Goal: Information Seeking & Learning: Understand process/instructions

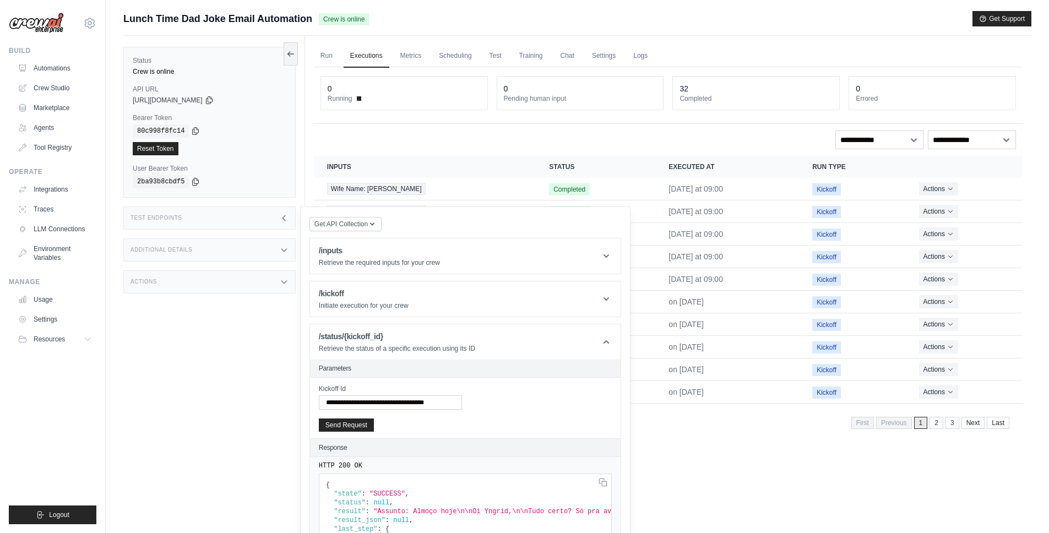
scroll to position [89, 0]
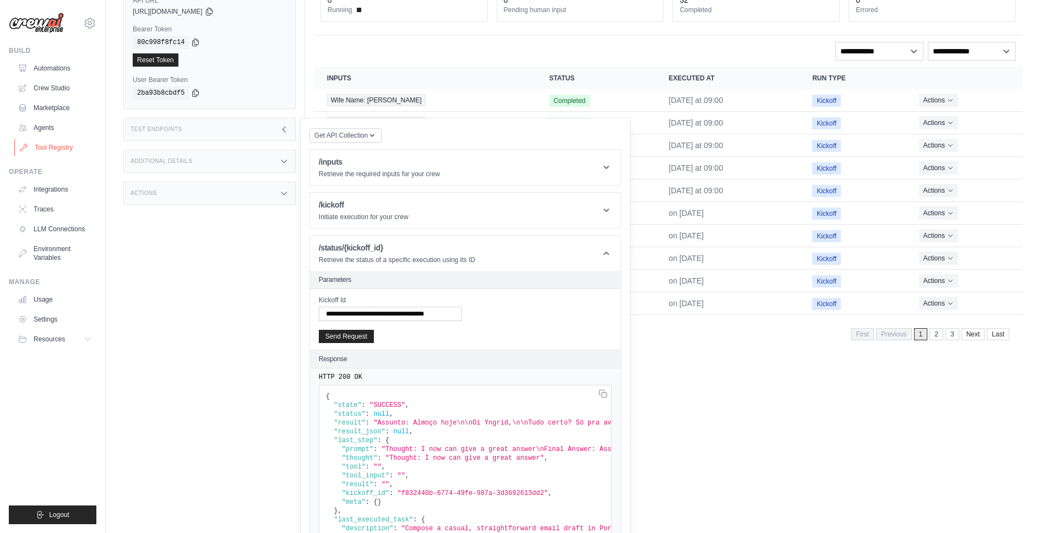
click at [46, 147] on link "Tool Registry" at bounding box center [55, 148] width 83 height 18
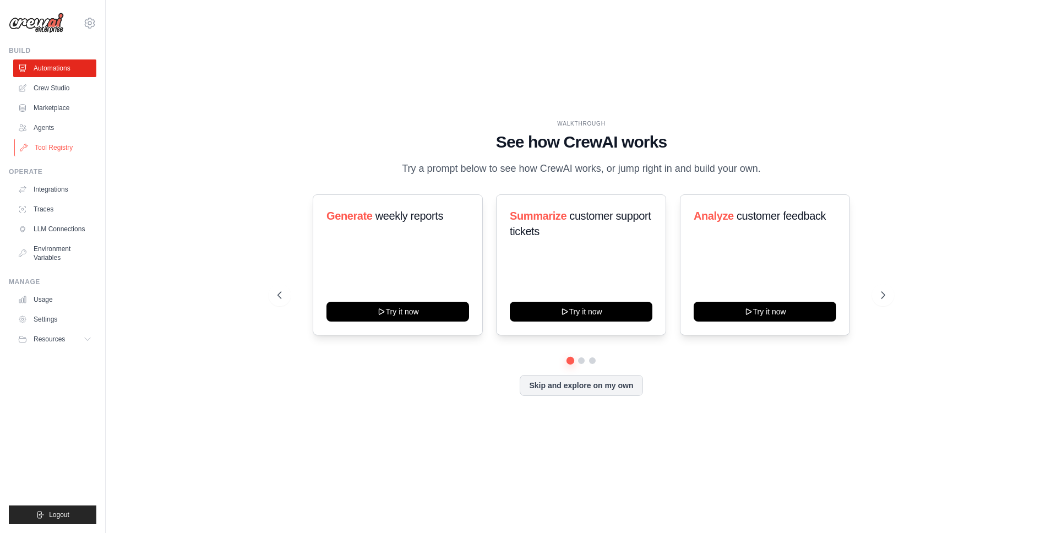
click at [46, 148] on link "Tool Registry" at bounding box center [55, 148] width 83 height 18
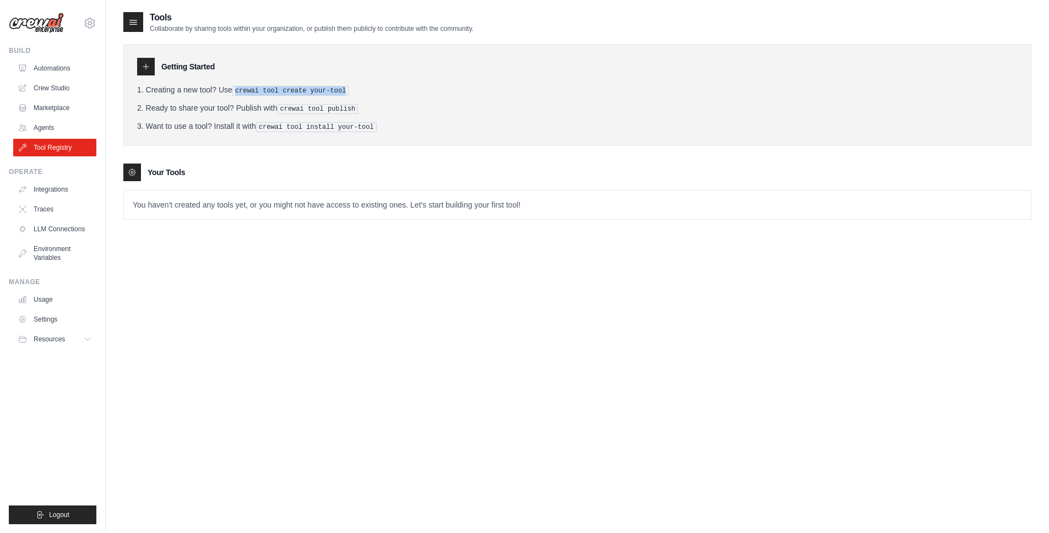
drag, startPoint x: 236, startPoint y: 91, endPoint x: 357, endPoint y: 87, distance: 120.6
click at [357, 87] on li "Creating a new tool? Use crewai tool create your-tool" at bounding box center [577, 90] width 880 height 12
drag, startPoint x: 279, startPoint y: 109, endPoint x: 366, endPoint y: 109, distance: 87.0
click at [366, 109] on li "Ready to share your tool? Publish with crewai tool publish" at bounding box center [577, 108] width 880 height 12
click at [89, 21] on icon at bounding box center [89, 22] width 3 height 3
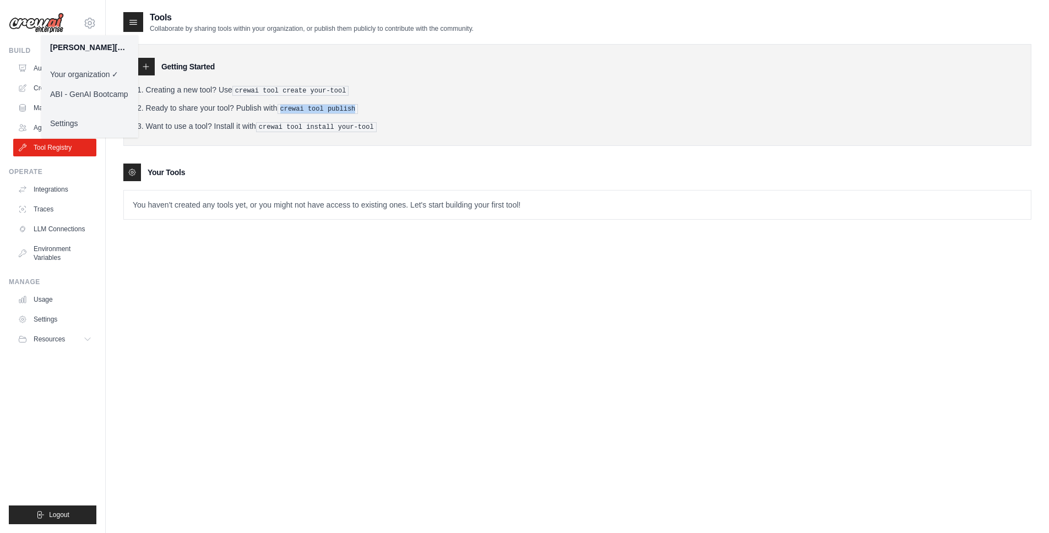
click at [79, 94] on link "ABI - GenAI Bootcamp" at bounding box center [89, 94] width 97 height 20
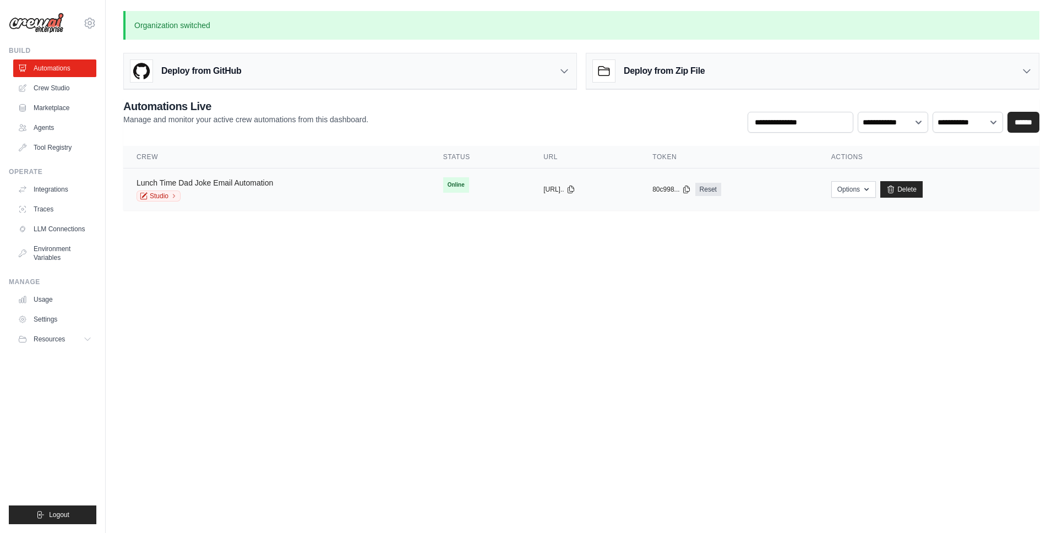
click at [238, 178] on link "Lunch Time Dad Joke Email Automation" at bounding box center [205, 182] width 137 height 9
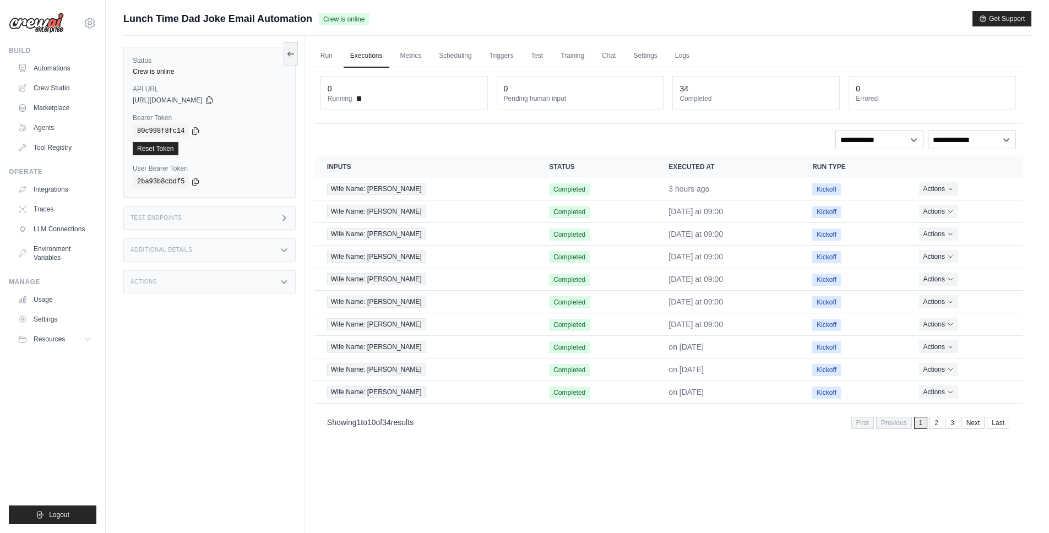
click at [187, 215] on div "Test Endpoints" at bounding box center [209, 217] width 172 height 23
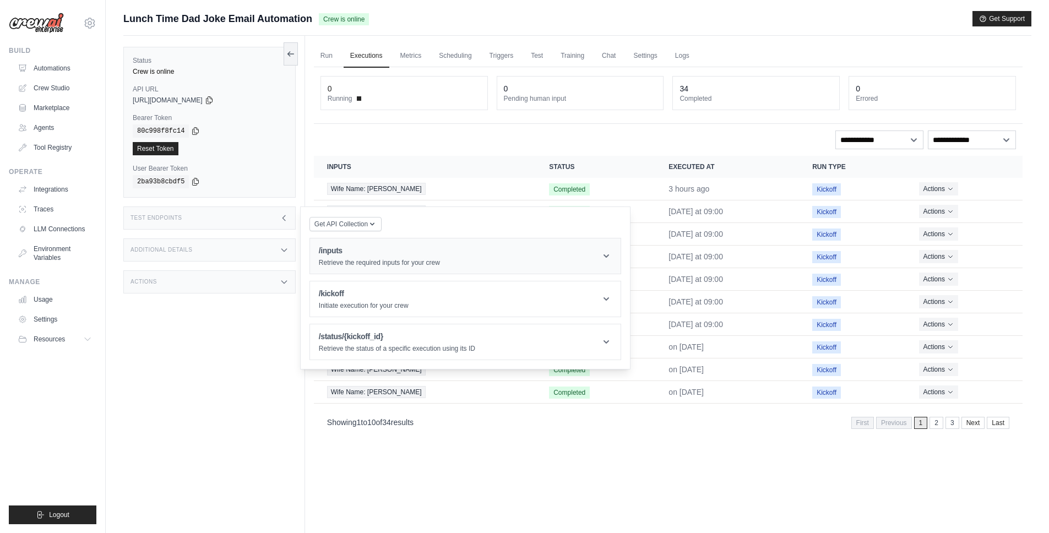
click at [433, 258] on div "/inputs Retrieve the required inputs for your crew" at bounding box center [379, 256] width 121 height 22
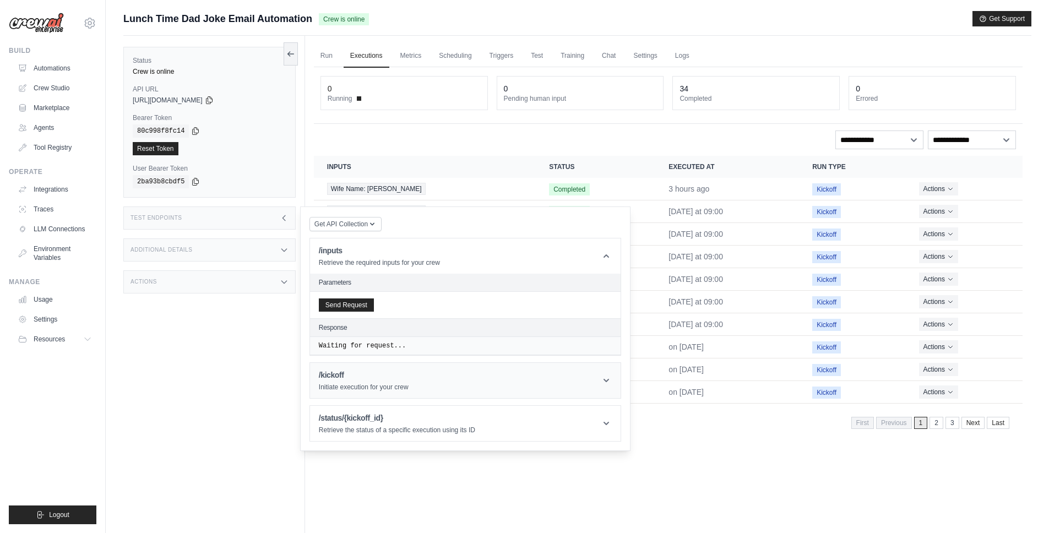
click at [372, 377] on h1 "/kickoff" at bounding box center [364, 374] width 90 height 11
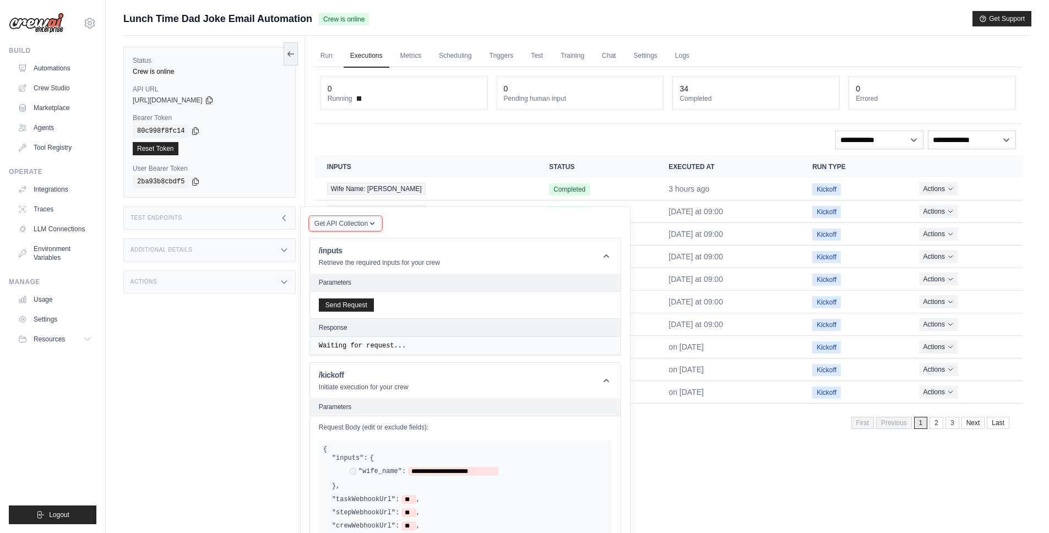
click at [368, 222] on icon "button" at bounding box center [372, 223] width 9 height 9
click at [207, 246] on div "Additional Details" at bounding box center [209, 249] width 172 height 23
click at [211, 220] on div "Test Endpoints" at bounding box center [209, 217] width 172 height 23
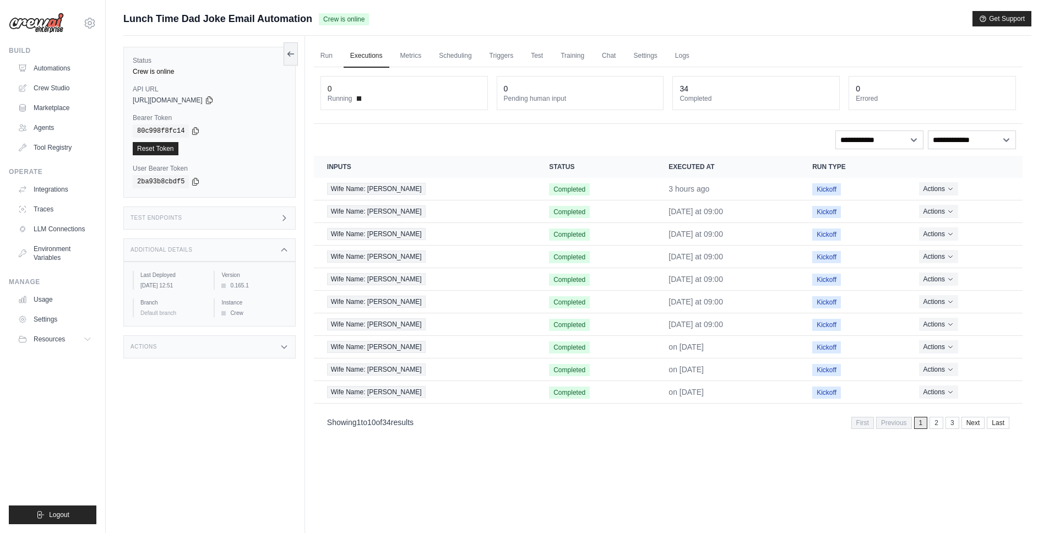
click at [209, 219] on div "Test Endpoints" at bounding box center [209, 217] width 172 height 23
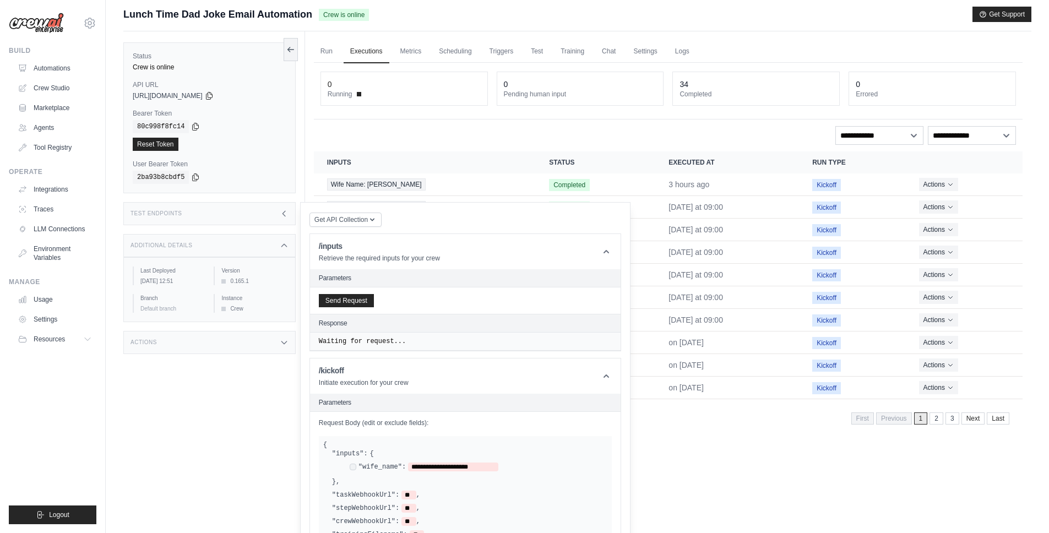
scroll to position [155, 0]
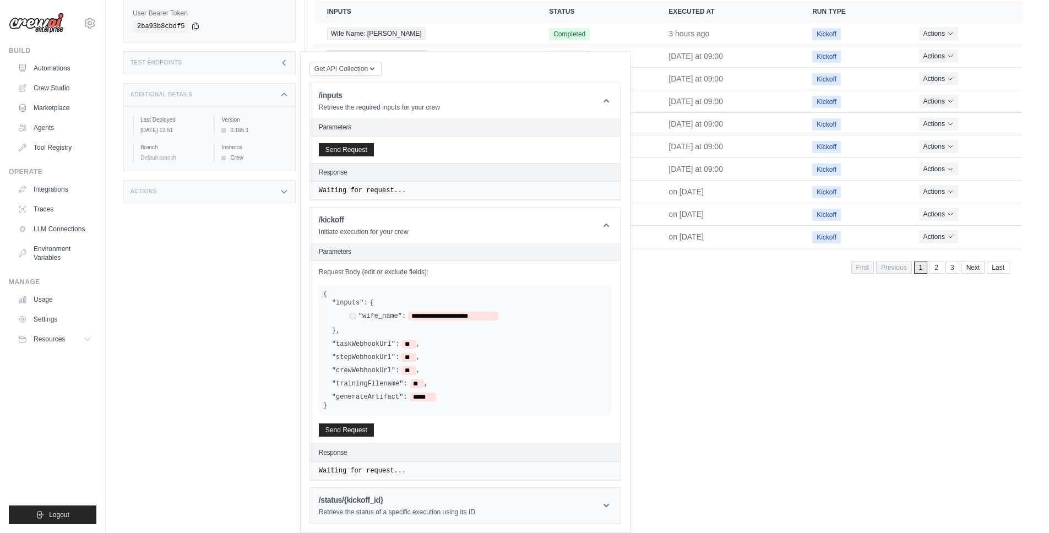
click at [368, 503] on h1 "/status/{kickoff_id}" at bounding box center [397, 499] width 156 height 11
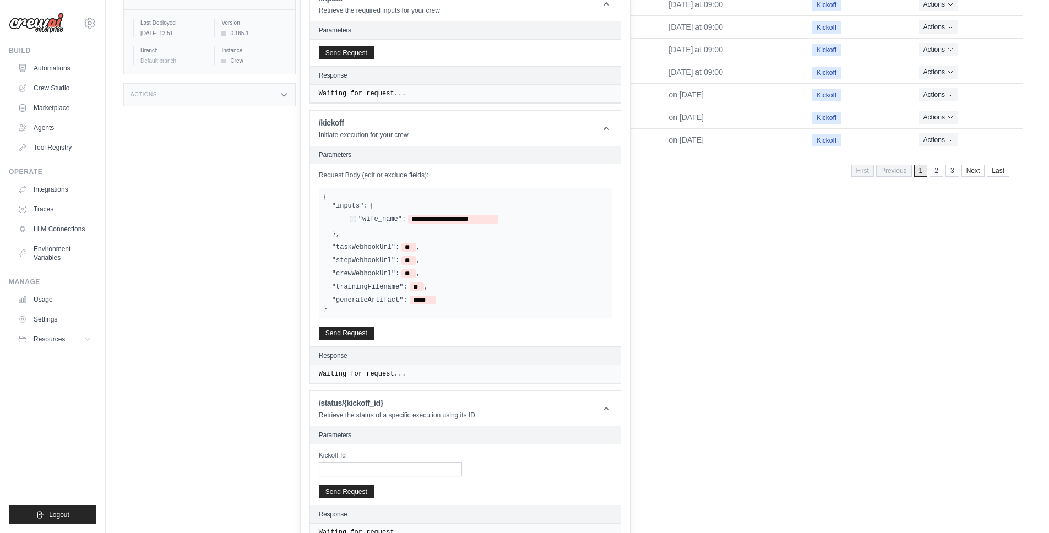
scroll to position [271, 0]
